Goal: Task Accomplishment & Management: Manage account settings

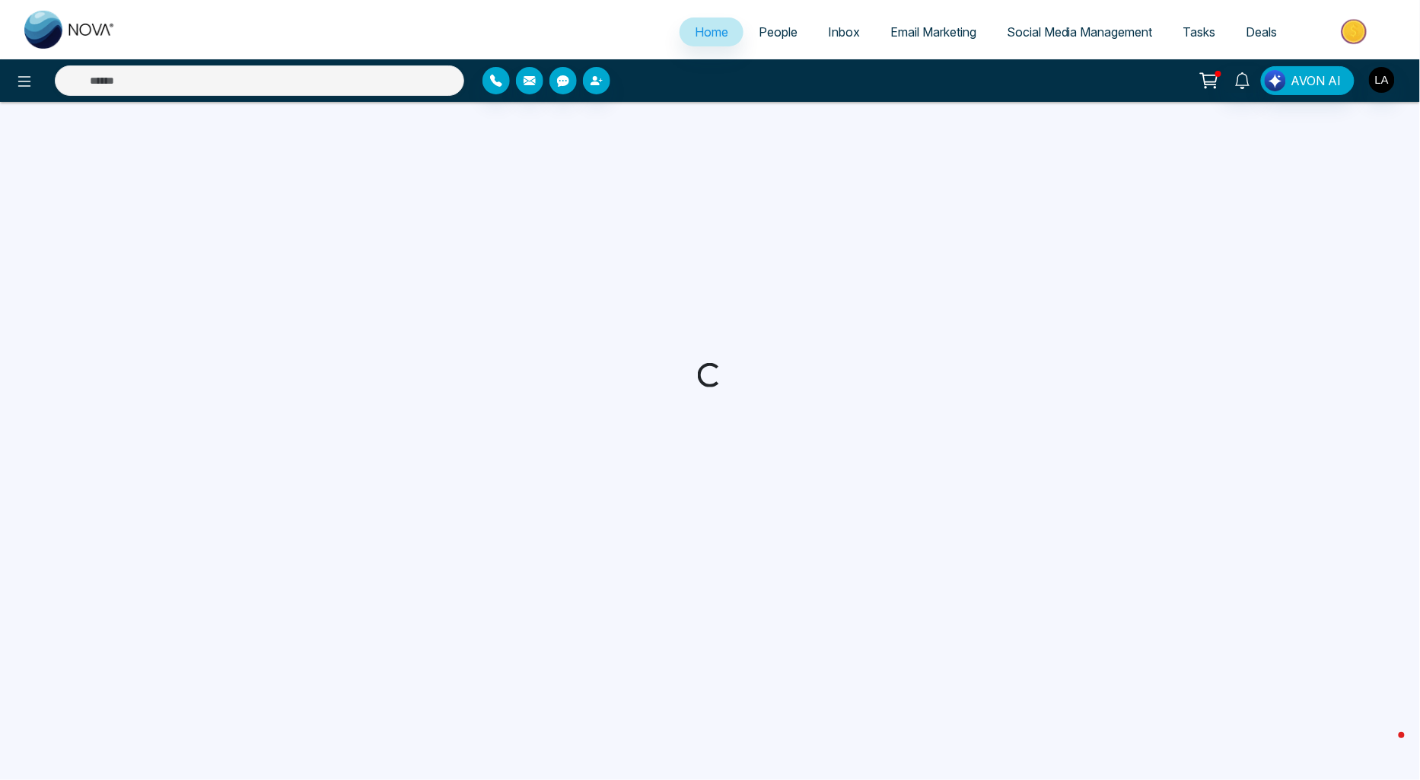
select select "*"
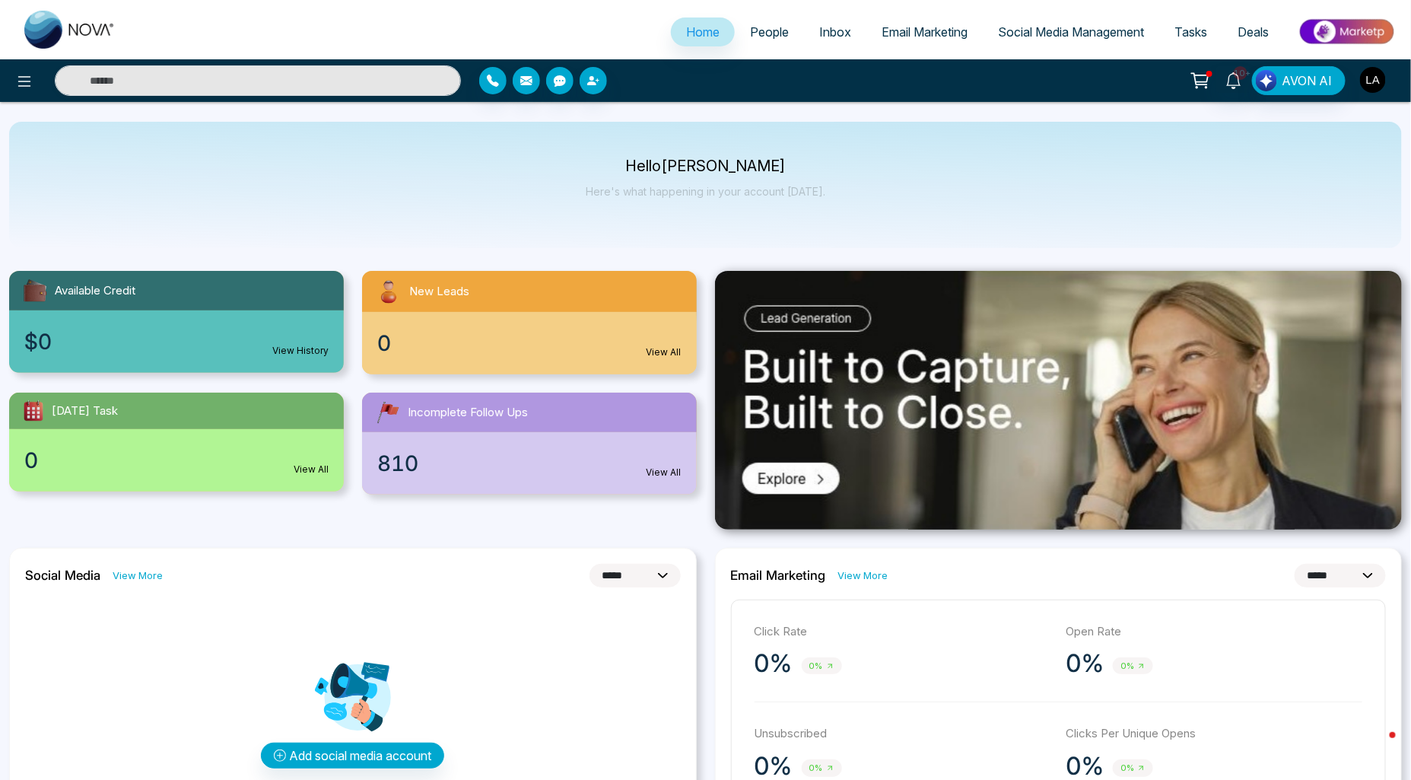
click at [1373, 84] on img "button" at bounding box center [1373, 80] width 26 height 26
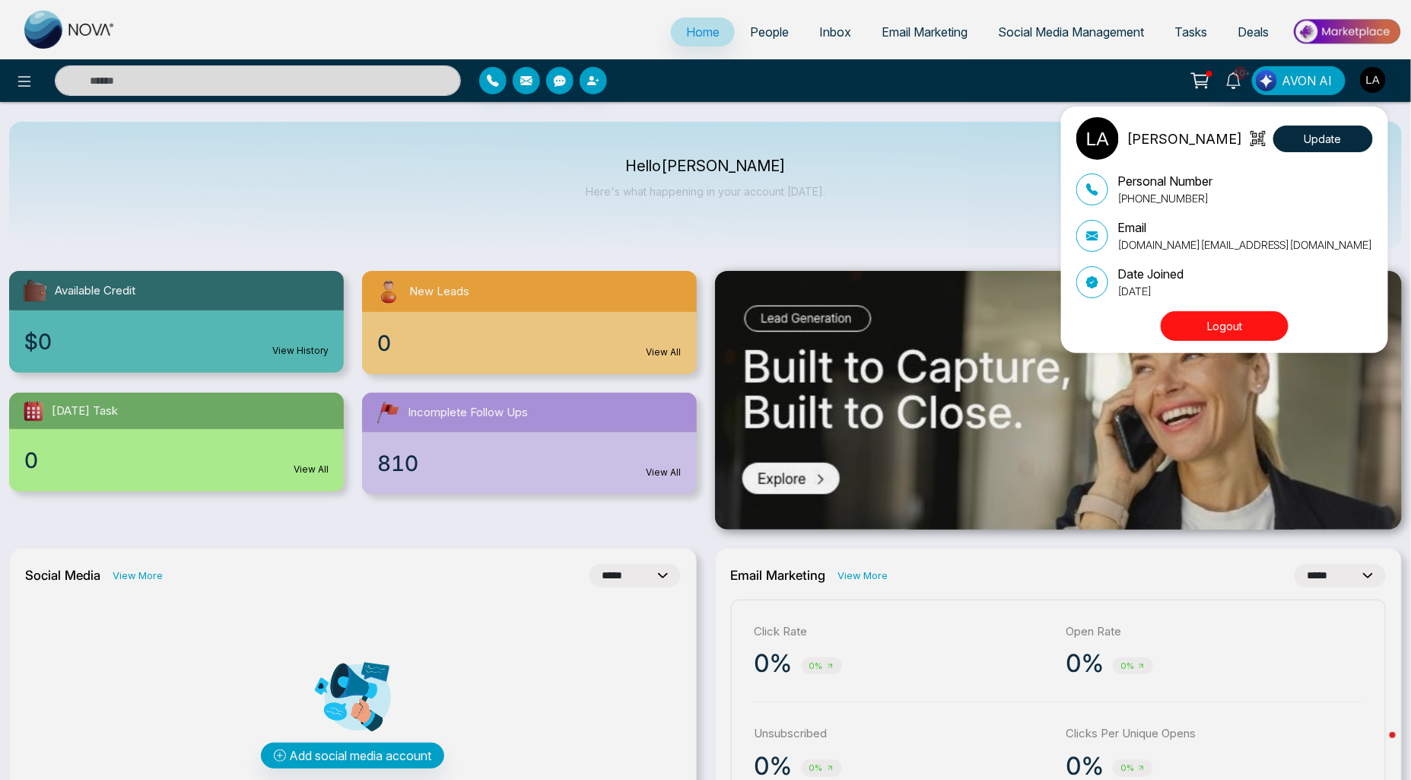
click at [1240, 304] on div "[PERSON_NAME] Update Personal Number [PHONE_NUMBER] Email [DOMAIN_NAME][EMAIL_A…" at bounding box center [1229, 229] width 304 height 225
click at [1238, 336] on button "Logout" at bounding box center [1225, 326] width 128 height 30
